Goal: Navigation & Orientation: Find specific page/section

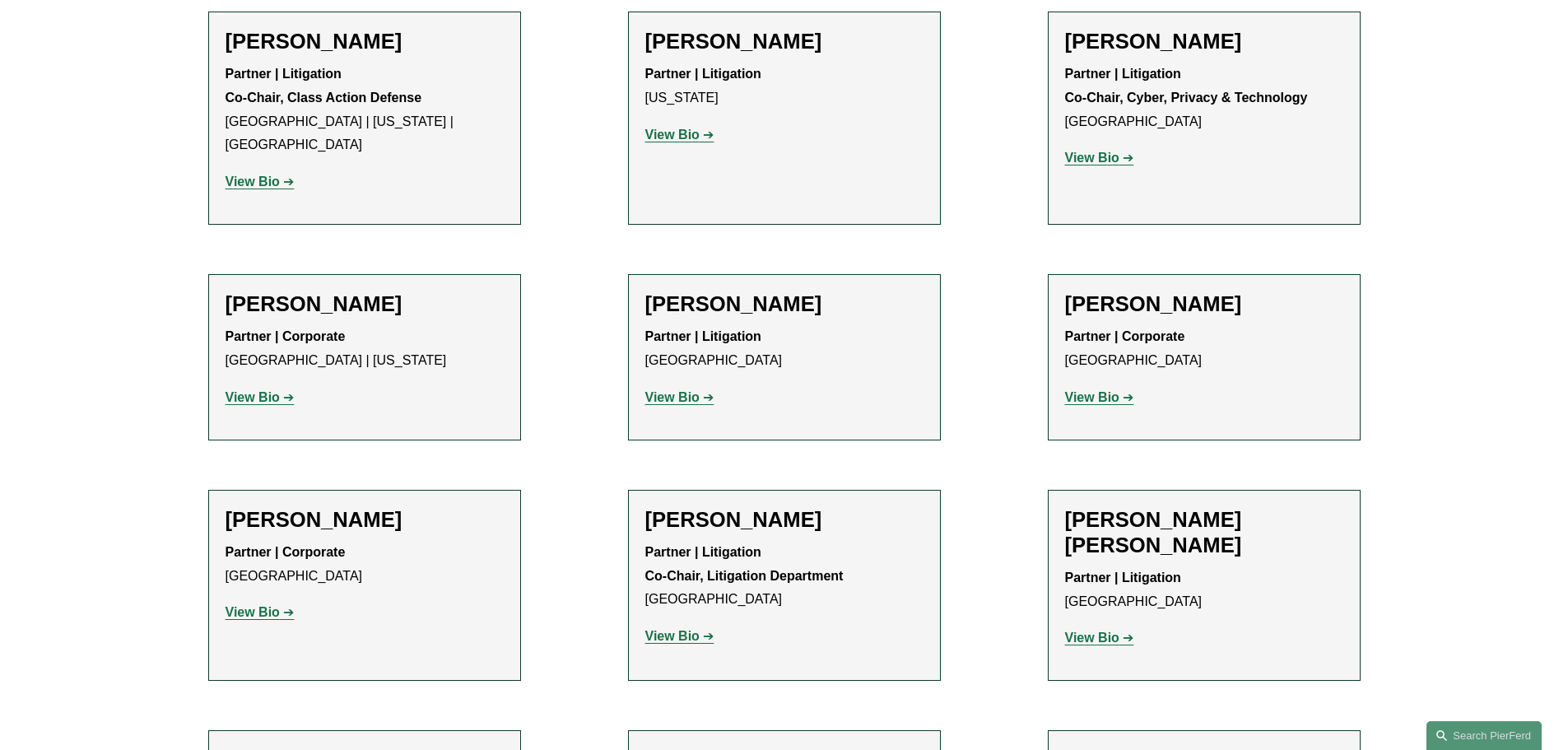
scroll to position [14253, 0]
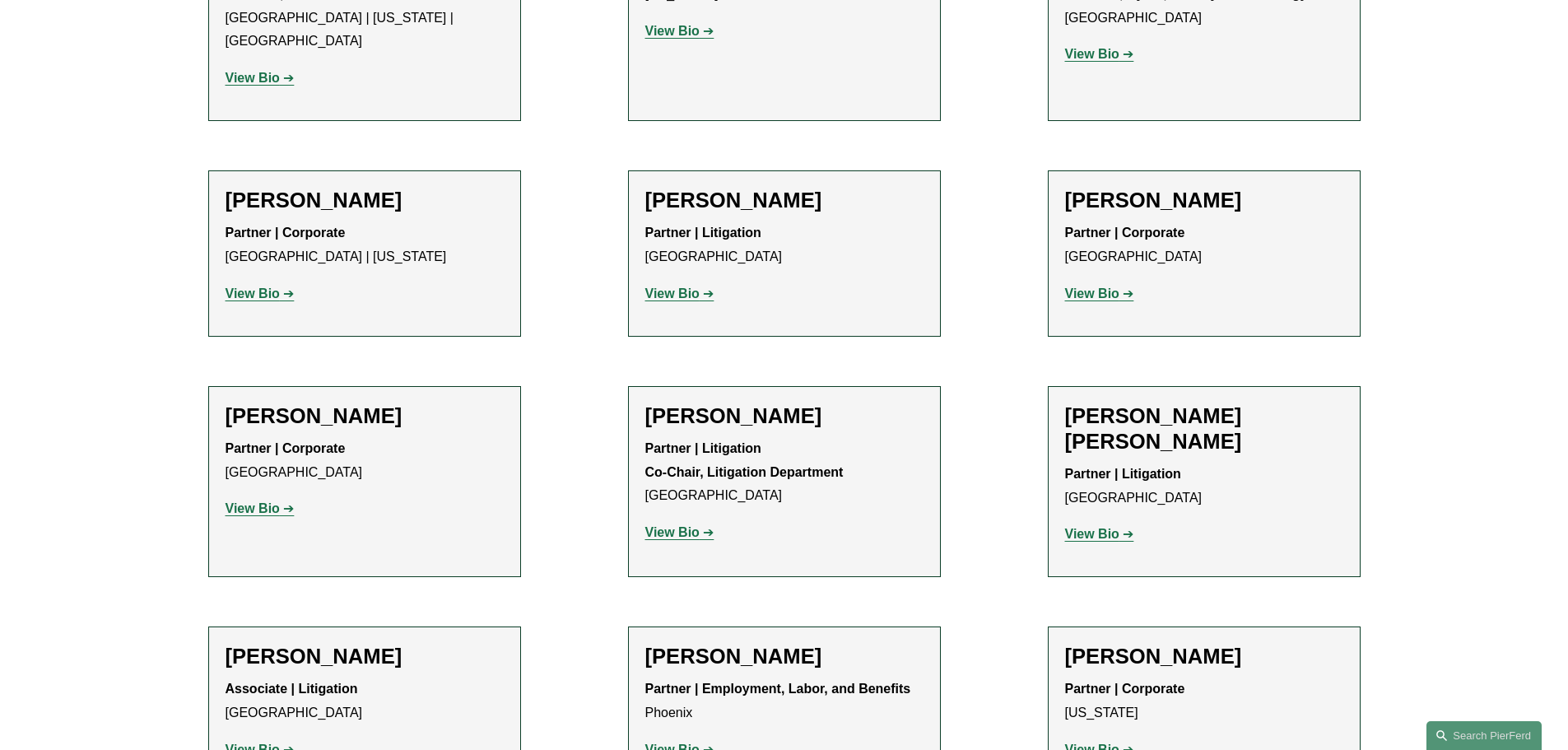
scroll to position [0, 0]
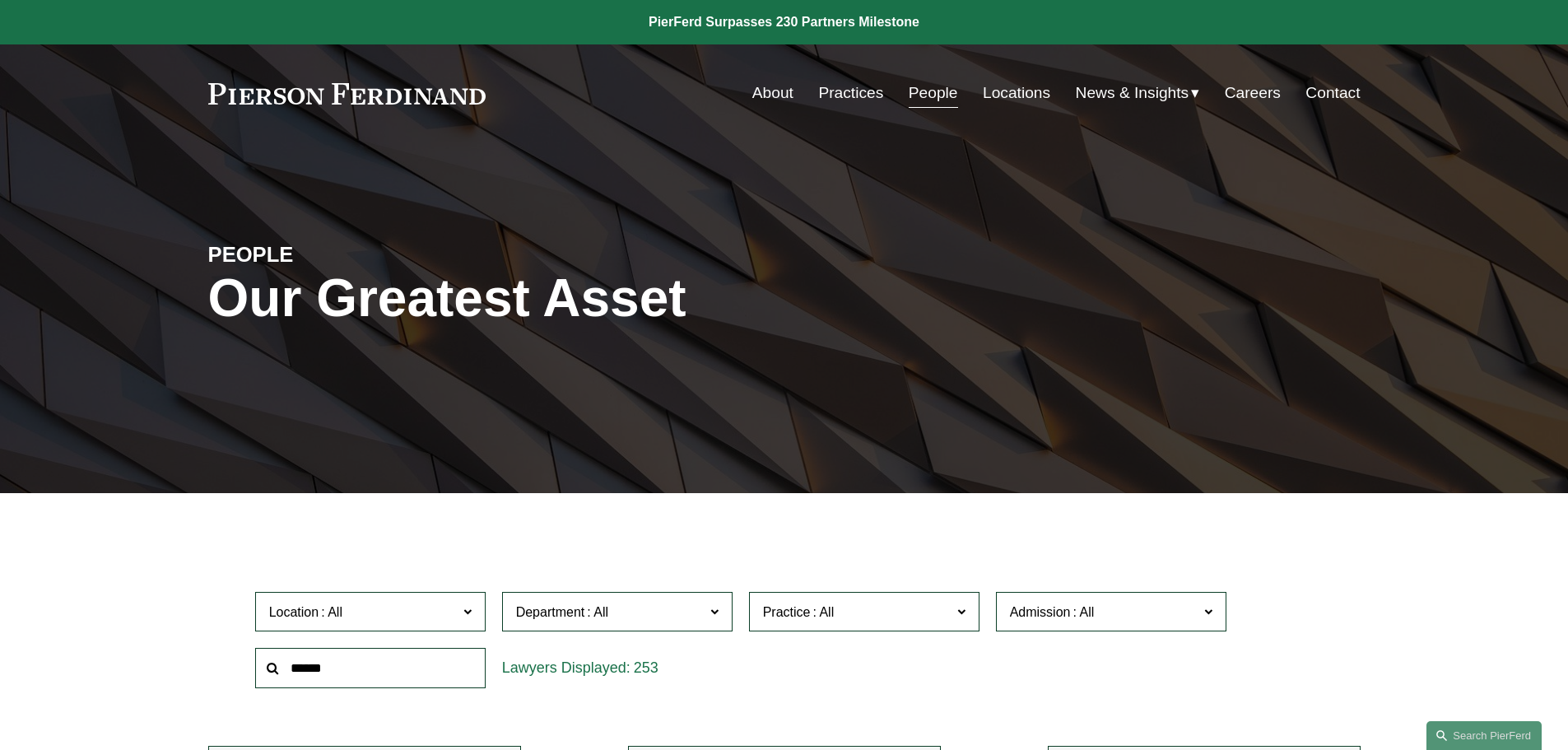
click at [408, 97] on link at bounding box center [348, 94] width 278 height 22
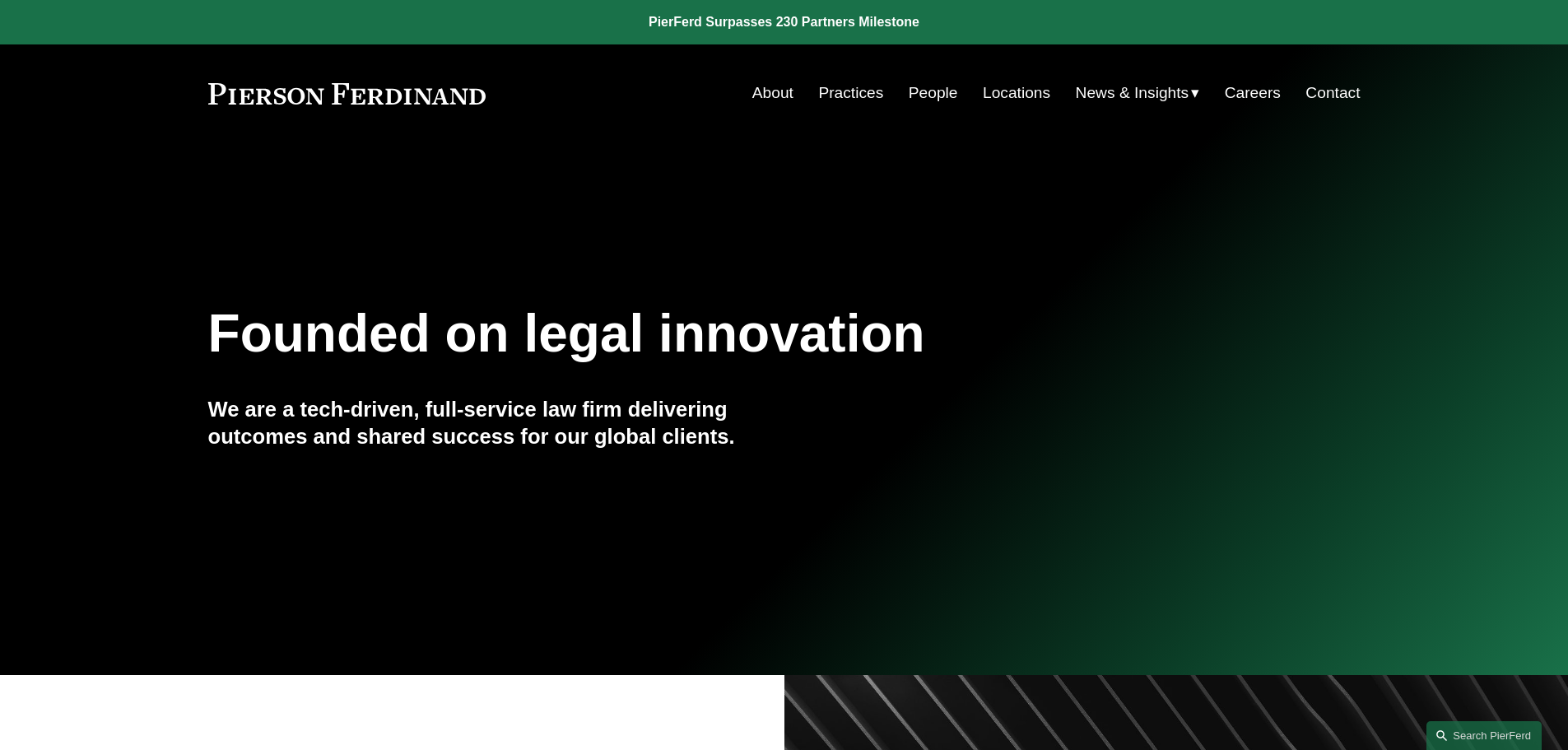
click at [0, 0] on span "News" at bounding box center [0, 0] width 0 height 0
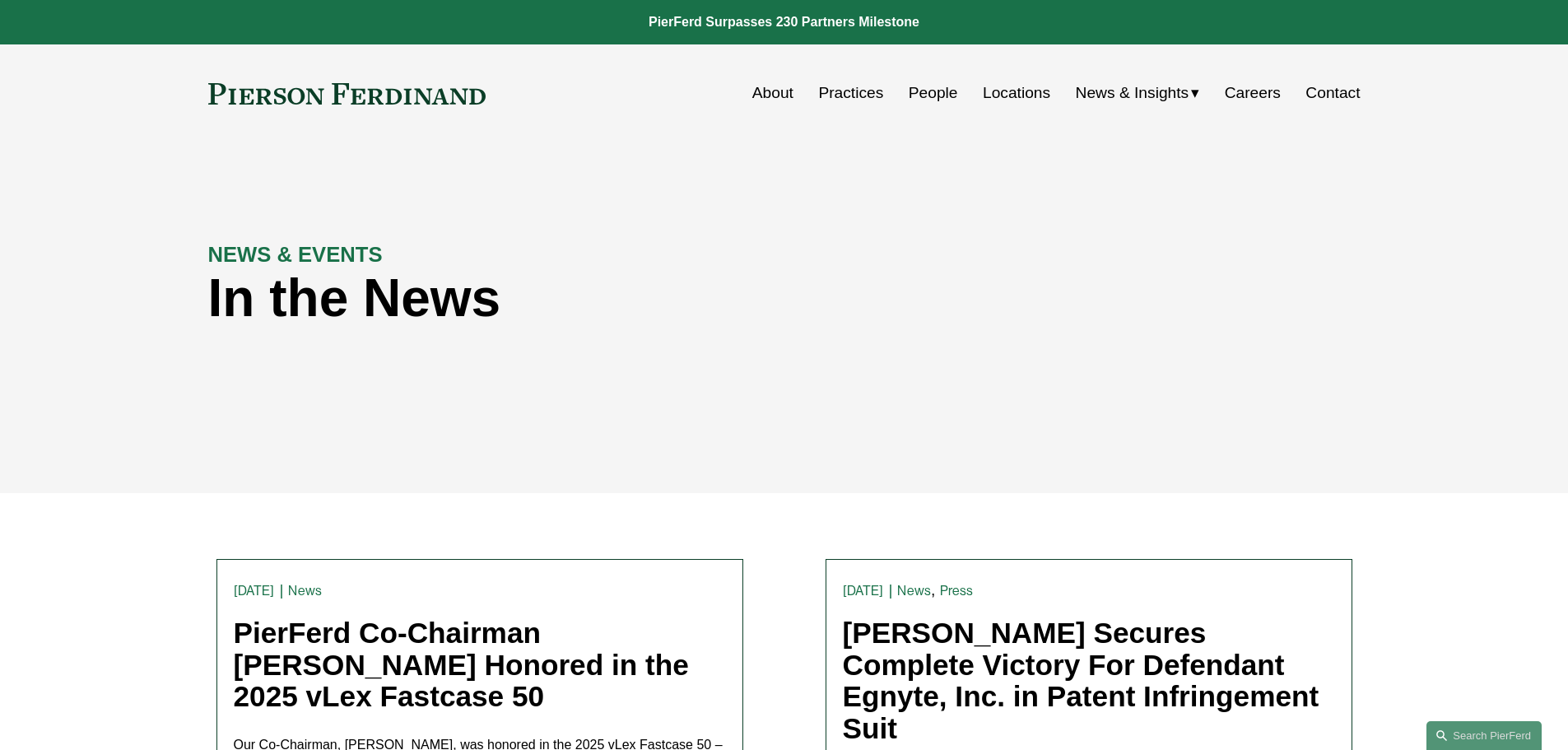
click at [920, 96] on link "People" at bounding box center [934, 92] width 50 height 31
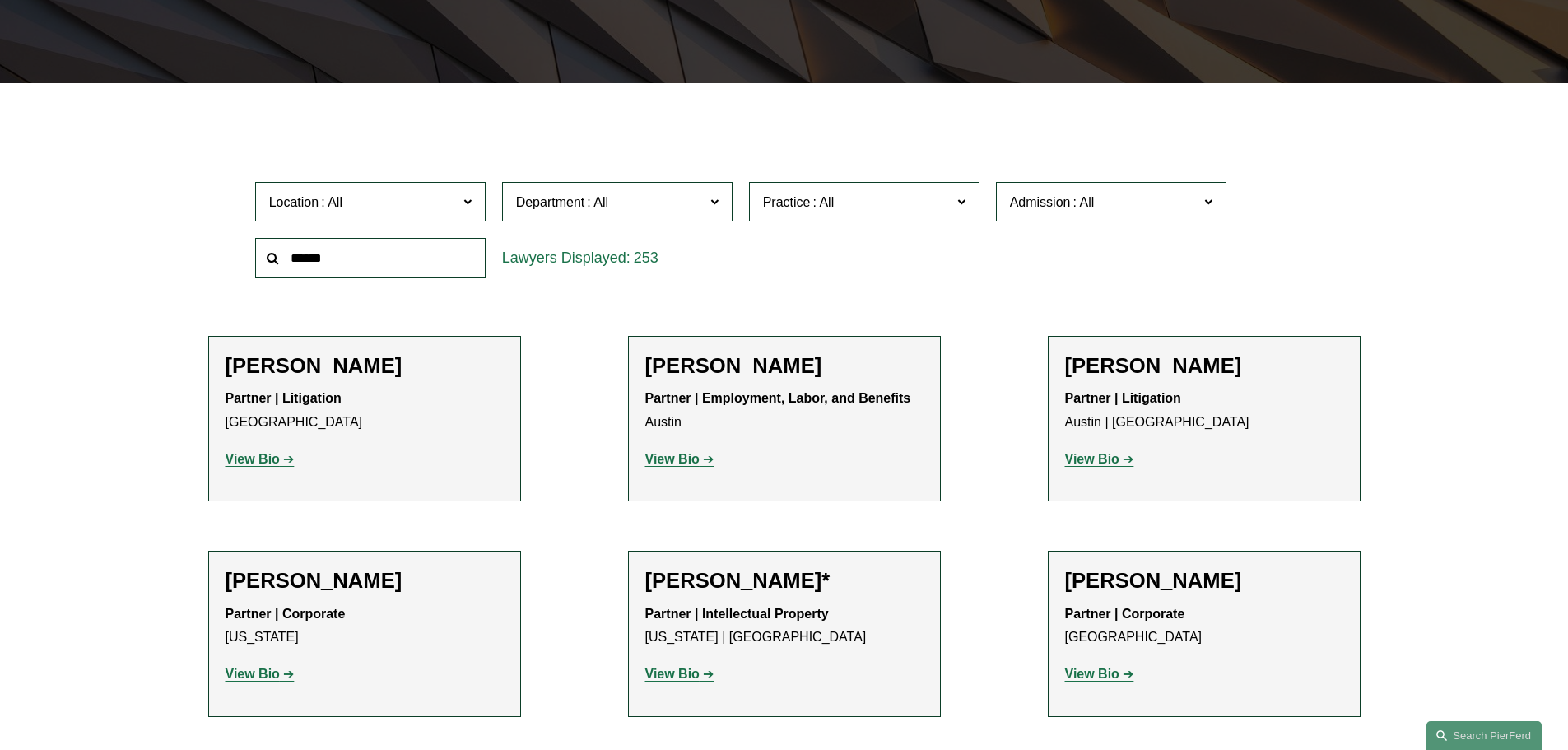
scroll to position [411, 0]
